Goal: Information Seeking & Learning: Learn about a topic

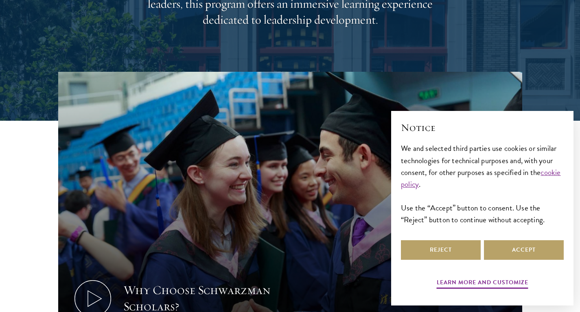
scroll to position [192, 0]
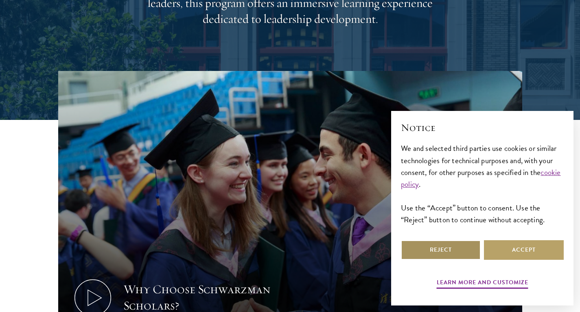
click at [466, 248] on button "Reject" at bounding box center [441, 250] width 80 height 20
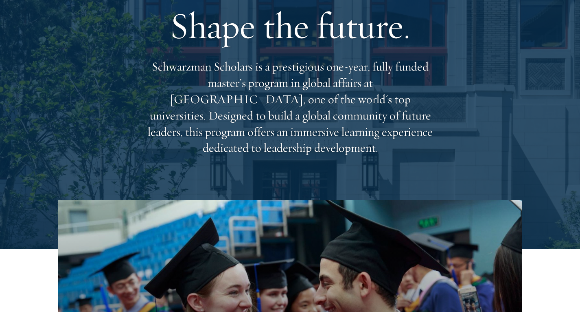
scroll to position [0, 0]
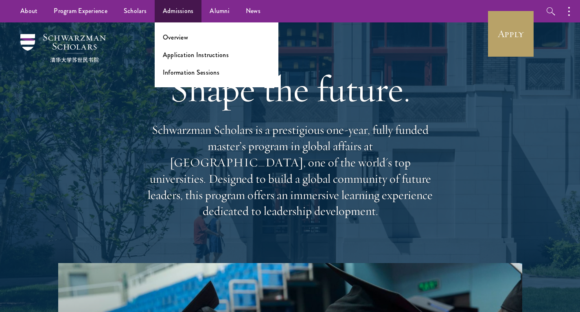
click at [180, 29] on ul "Overview Application Instructions Information Sessions" at bounding box center [217, 54] width 124 height 65
click at [182, 53] on link "Application Instructions" at bounding box center [196, 54] width 66 height 9
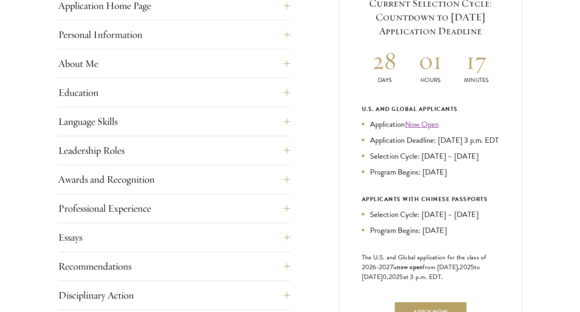
scroll to position [359, 0]
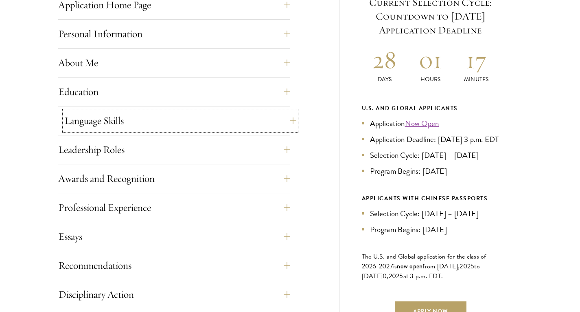
click at [243, 125] on button "Language Skills" at bounding box center [180, 121] width 232 height 20
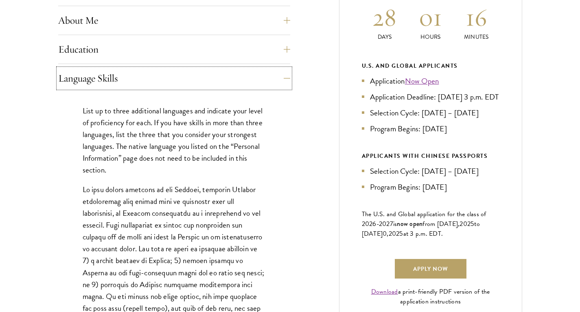
scroll to position [402, 0]
drag, startPoint x: 453, startPoint y: 145, endPoint x: 456, endPoint y: 117, distance: 27.8
click at [456, 117] on ul "Application Now Open Application Deadline: Sept 10, 2025 at 3 p.m. EDT Selectio…" at bounding box center [431, 104] width 138 height 59
click at [431, 79] on link "Now Open" at bounding box center [422, 81] width 34 height 12
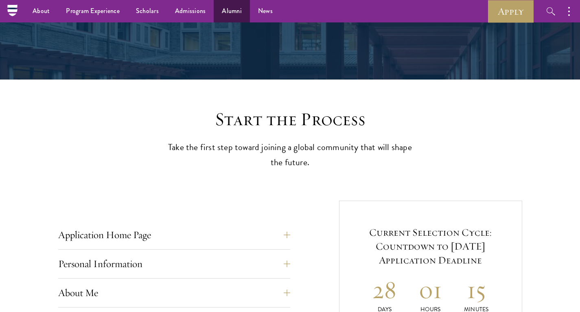
scroll to position [125, 0]
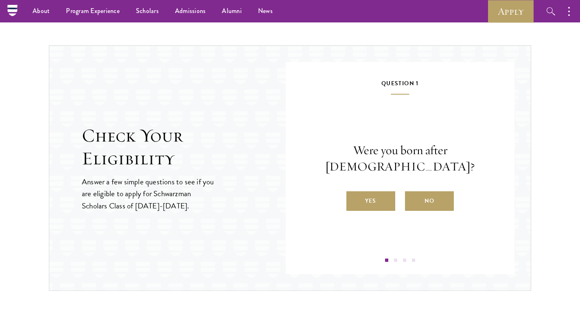
scroll to position [1219, 0]
click at [378, 197] on label "Yes" at bounding box center [371, 201] width 49 height 20
click at [354, 197] on input "Yes" at bounding box center [350, 195] width 7 height 7
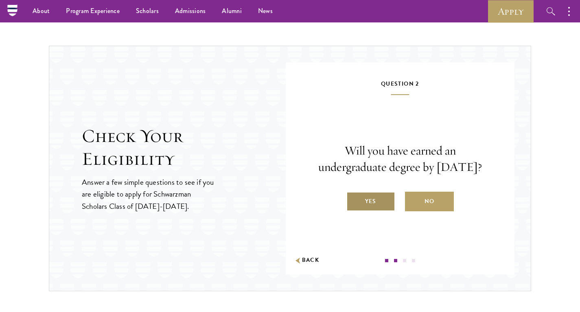
click at [374, 211] on label "Yes" at bounding box center [371, 201] width 49 height 20
click at [354, 200] on input "Yes" at bounding box center [350, 195] width 7 height 7
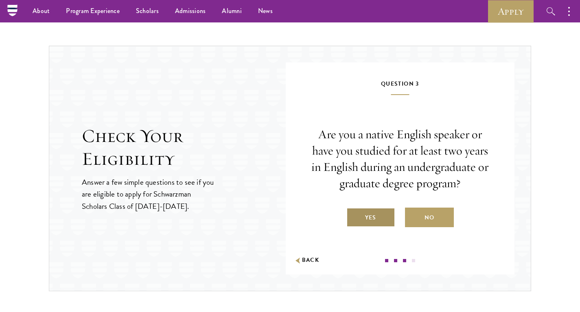
click at [387, 215] on label "Yes" at bounding box center [371, 217] width 49 height 20
click at [354, 215] on input "Yes" at bounding box center [350, 212] width 7 height 7
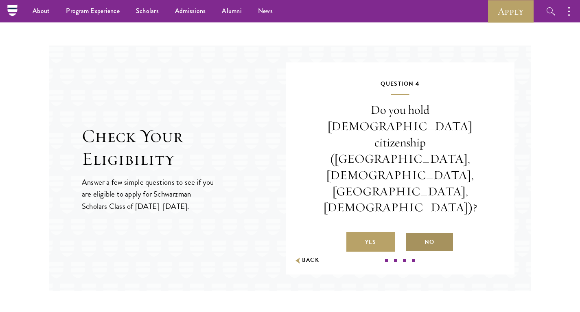
click at [432, 232] on label "No" at bounding box center [429, 242] width 49 height 20
click at [413, 233] on input "No" at bounding box center [408, 236] width 7 height 7
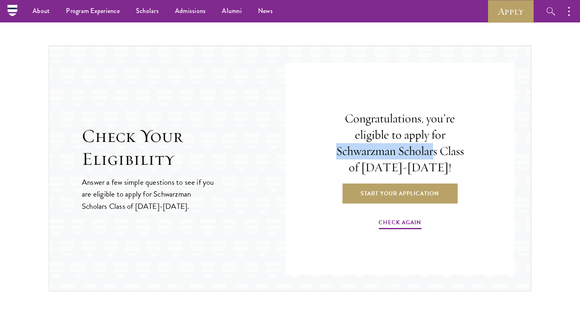
drag, startPoint x: 333, startPoint y: 149, endPoint x: 435, endPoint y: 152, distance: 101.9
click at [435, 152] on h4 "Congratulations, you’re eligible to apply for Schwarzman Scholars Class of 2026…" at bounding box center [400, 142] width 139 height 65
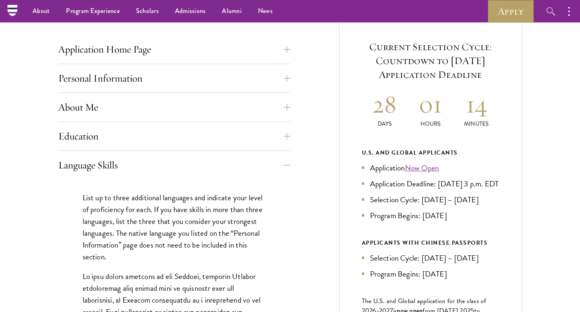
scroll to position [295, 0]
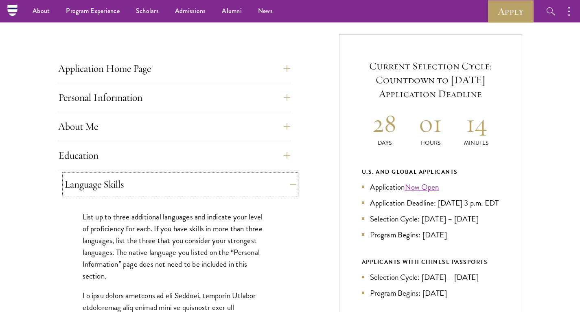
click at [196, 180] on button "Language Skills" at bounding box center [180, 184] width 232 height 20
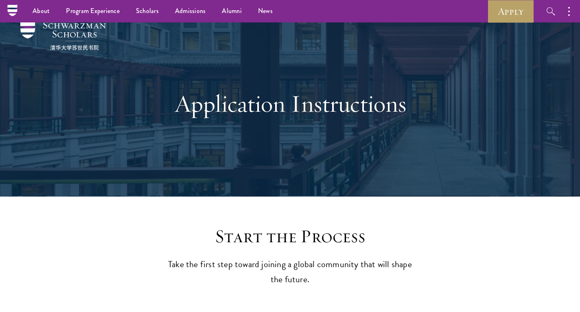
scroll to position [0, 0]
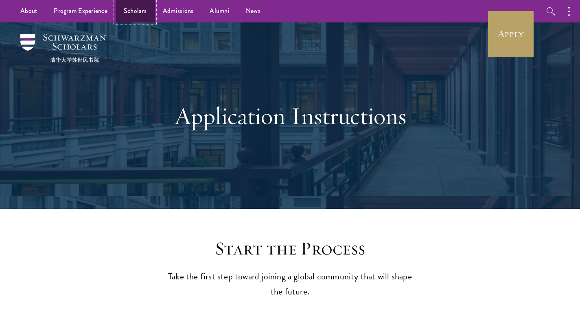
click at [143, 16] on link "Scholars" at bounding box center [135, 11] width 39 height 22
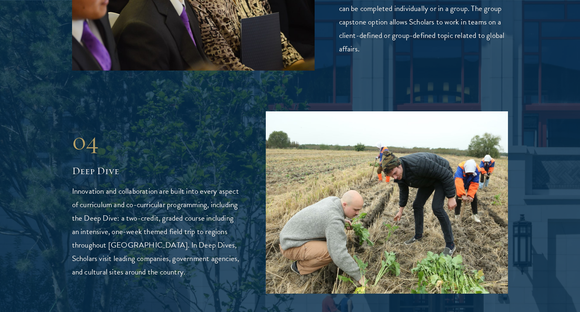
scroll to position [1859, 0]
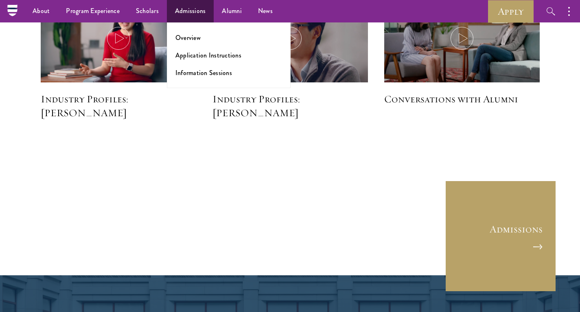
scroll to position [2091, 0]
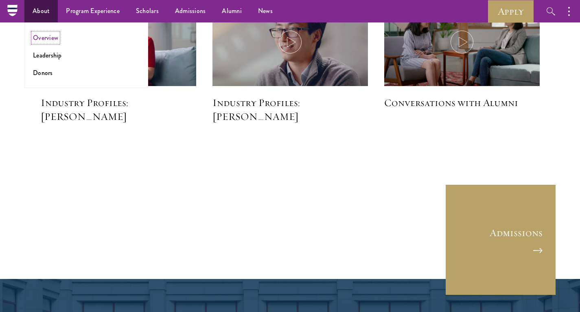
click at [47, 40] on link "Overview" at bounding box center [45, 37] width 25 height 9
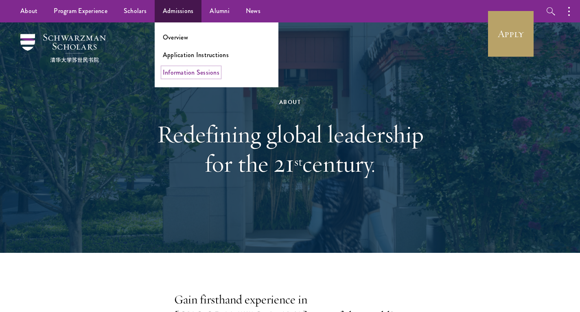
click at [179, 73] on link "Information Sessions" at bounding box center [191, 72] width 57 height 9
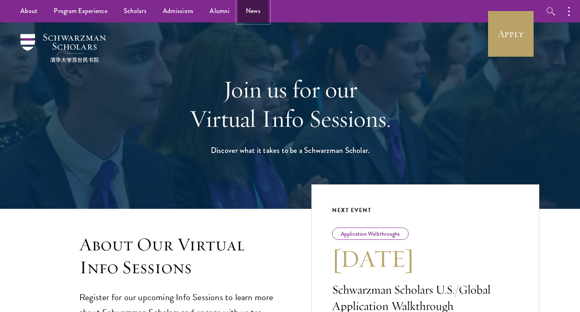
click at [253, 9] on link "News" at bounding box center [253, 11] width 31 height 22
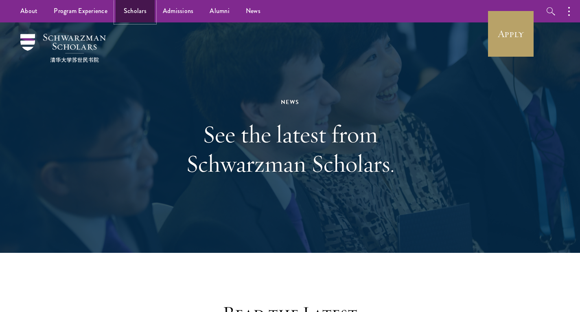
click at [138, 14] on link "Scholars" at bounding box center [135, 11] width 39 height 22
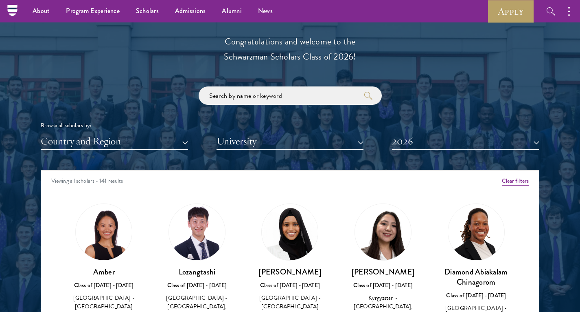
scroll to position [909, 0]
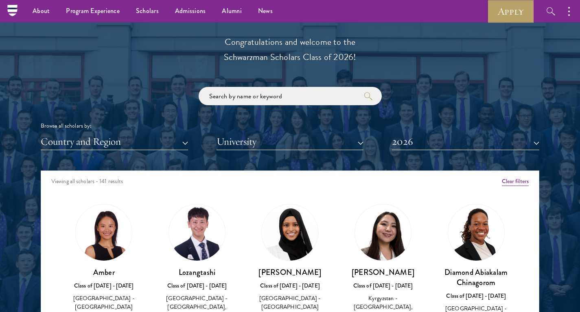
drag, startPoint x: 135, startPoint y: 133, endPoint x: 132, endPoint y: 142, distance: 9.0
click at [132, 142] on div "Browse all scholars by: Country and Region All Countries and Regions [GEOGRAPHI…" at bounding box center [290, 118] width 499 height 63
click at [132, 142] on button "Country and Region" at bounding box center [114, 141] width 147 height 17
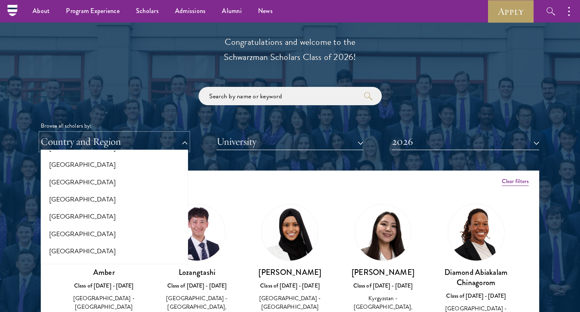
scroll to position [205, 0]
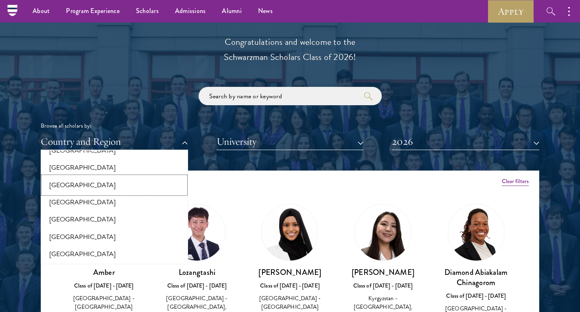
click at [65, 186] on button "[GEOGRAPHIC_DATA]" at bounding box center [114, 184] width 143 height 17
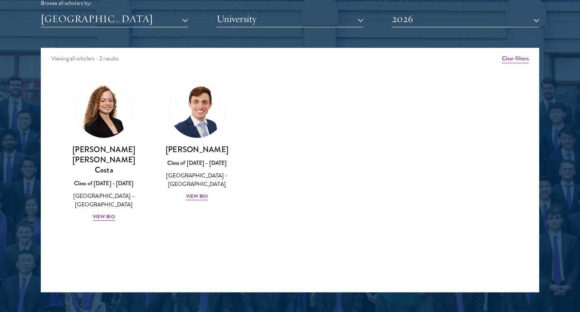
scroll to position [1035, 0]
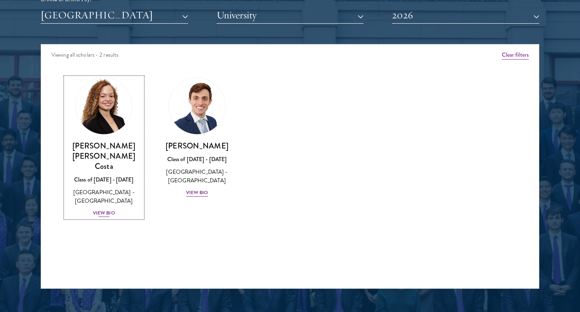
click at [110, 209] on div "View Bio" at bounding box center [104, 213] width 22 height 8
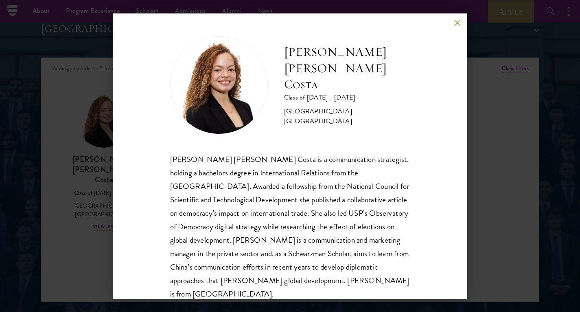
scroll to position [1, 0]
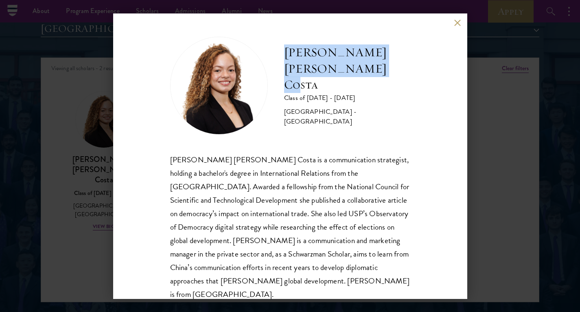
drag, startPoint x: 381, startPoint y: 81, endPoint x: 277, endPoint y: 62, distance: 105.9
click at [277, 62] on div "[PERSON_NAME] [PERSON_NAME] Costa Class of [DATE] - [DATE] [GEOGRAPHIC_DATA] - …" at bounding box center [290, 86] width 240 height 98
copy h2 "[PERSON_NAME] [PERSON_NAME] Costa"
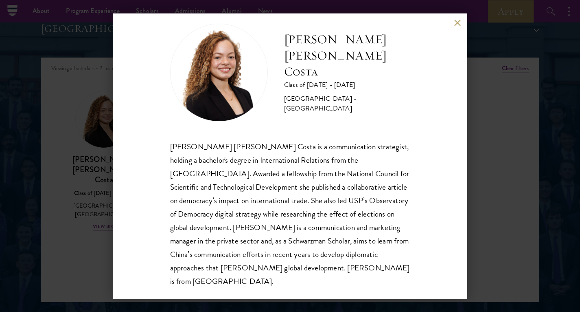
click at [83, 247] on div "[PERSON_NAME] [PERSON_NAME] Costa Class of [DATE] - [DATE] [GEOGRAPHIC_DATA] - …" at bounding box center [290, 156] width 580 height 312
